Goal: Task Accomplishment & Management: Manage account settings

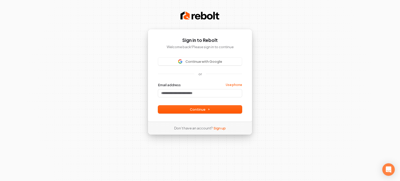
click at [211, 89] on div "Email address Use phone" at bounding box center [200, 90] width 84 height 15
click at [209, 96] on input "Email address" at bounding box center [200, 93] width 84 height 8
click at [202, 106] on button "Continue" at bounding box center [200, 109] width 84 height 8
type input "**********"
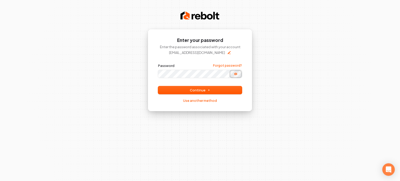
click at [236, 73] on icon "Show password" at bounding box center [235, 74] width 3 height 2
click at [236, 73] on icon "Hide password" at bounding box center [235, 74] width 3 height 3
click at [236, 73] on icon "Show password" at bounding box center [235, 74] width 3 height 2
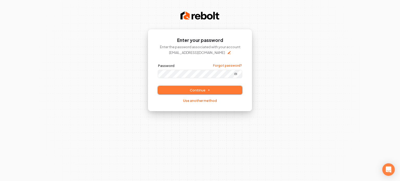
click at [183, 91] on button "Continue" at bounding box center [200, 90] width 84 height 8
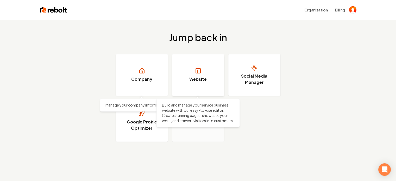
click at [198, 82] on h3 "Website" at bounding box center [197, 79] width 17 height 6
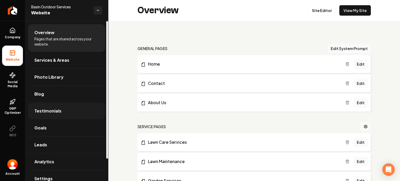
click at [57, 110] on span "Testimonials" at bounding box center [47, 111] width 27 height 6
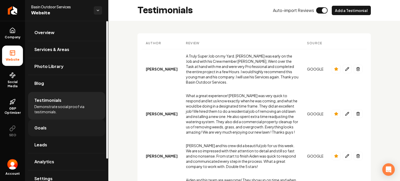
click at [59, 131] on link "Goals" at bounding box center [66, 128] width 77 height 17
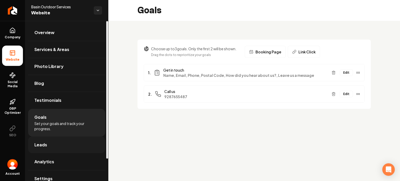
click at [60, 151] on link "Leads" at bounding box center [66, 144] width 77 height 17
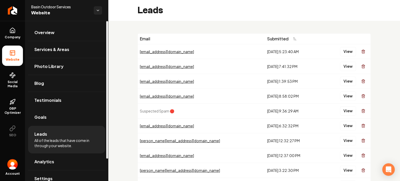
click at [60, 152] on li "Leads All of the leads that have come in through your website." at bounding box center [66, 140] width 77 height 28
drag, startPoint x: 105, startPoint y: 129, endPoint x: 105, endPoint y: 139, distance: 10.2
click at [105, 139] on li "Leads All of the leads that have come in through your website." at bounding box center [66, 140] width 77 height 28
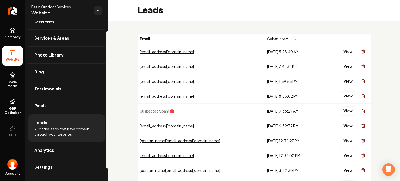
scroll to position [11, 0]
drag, startPoint x: 108, startPoint y: 142, endPoint x: 110, endPoint y: 152, distance: 10.2
click at [108, 152] on div at bounding box center [107, 99] width 2 height 137
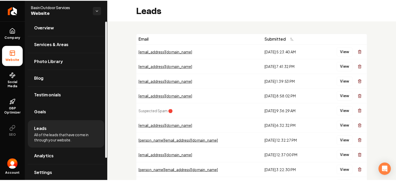
scroll to position [0, 0]
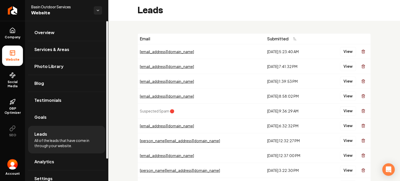
drag, startPoint x: 107, startPoint y: 67, endPoint x: 101, endPoint y: 4, distance: 63.3
click at [106, 21] on div at bounding box center [107, 89] width 2 height 137
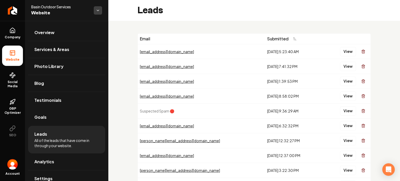
click at [98, 8] on html "Company Website Social Media GBP Optimizer SEO Account Basin Outdoor Services W…" at bounding box center [200, 90] width 400 height 181
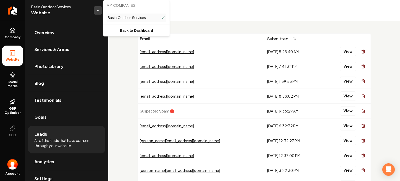
click at [98, 8] on html "Company Website Social Media GBP Optimizer SEO Account Basin Outdoor Services W…" at bounding box center [200, 90] width 400 height 181
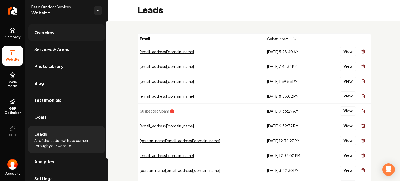
click at [61, 35] on link "Overview" at bounding box center [66, 32] width 77 height 17
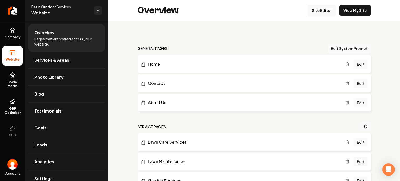
click at [322, 14] on link "Site Editor" at bounding box center [322, 10] width 29 height 10
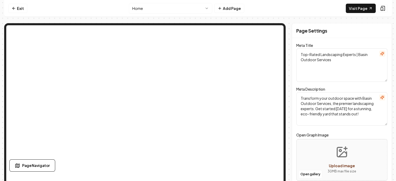
click at [158, 10] on html "Computer Required This feature is only available on a computer. Please switch t…" at bounding box center [198, 90] width 396 height 181
click at [44, 164] on html "Computer Required This feature is only available on a computer. Please switch t…" at bounding box center [198, 90] width 396 height 181
click at [44, 164] on span "Page Navigator" at bounding box center [36, 165] width 28 height 5
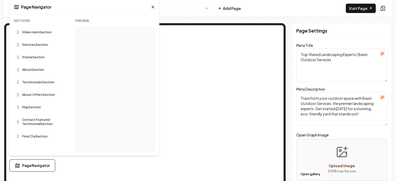
click at [151, 8] on icon at bounding box center [153, 7] width 4 height 4
